Goal: Transaction & Acquisition: Subscribe to service/newsletter

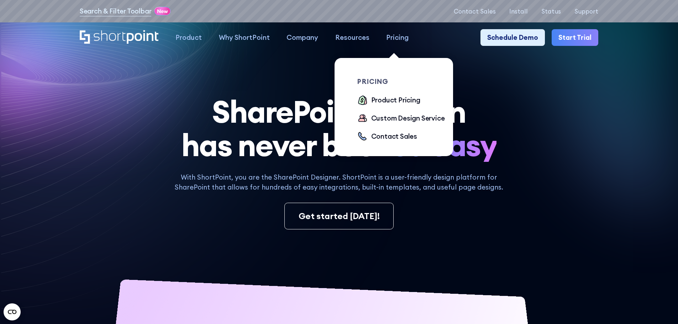
click at [393, 35] on div "Pricing" at bounding box center [397, 37] width 22 height 10
click at [392, 99] on div "Product Pricing" at bounding box center [395, 100] width 49 height 10
